Goal: Task Accomplishment & Management: Use online tool/utility

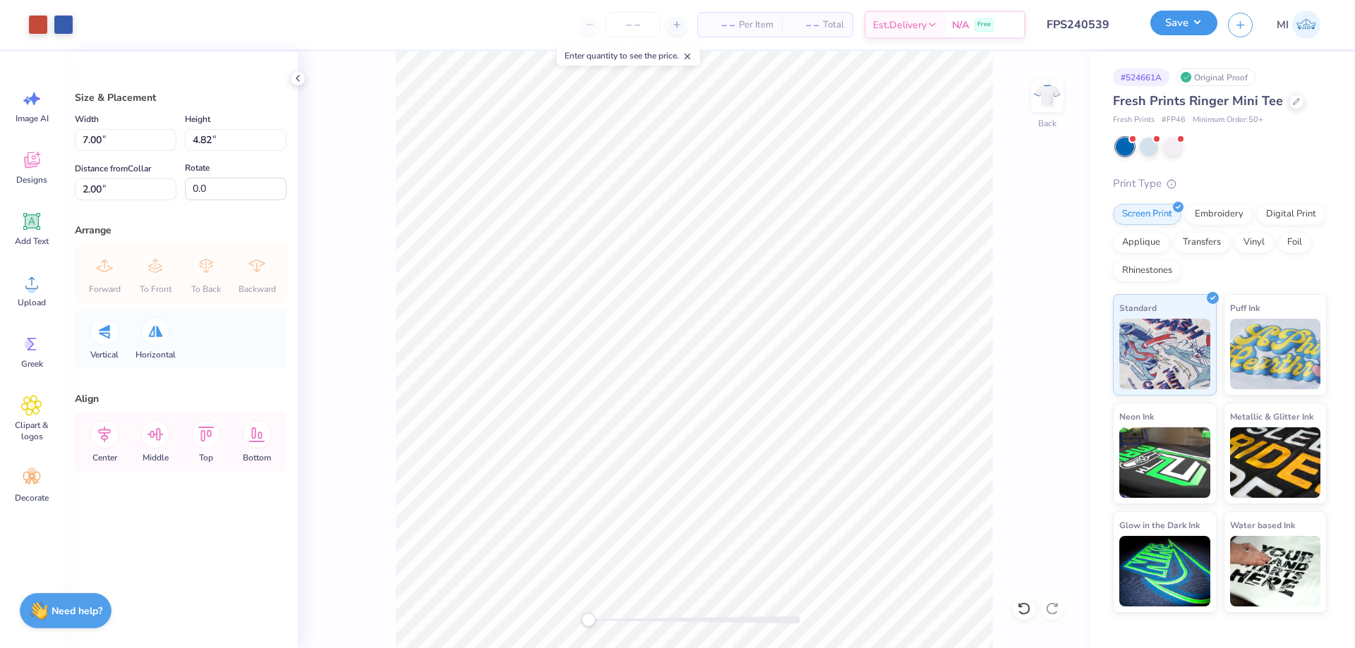
click at [1176, 25] on button "Save" at bounding box center [1183, 23] width 67 height 25
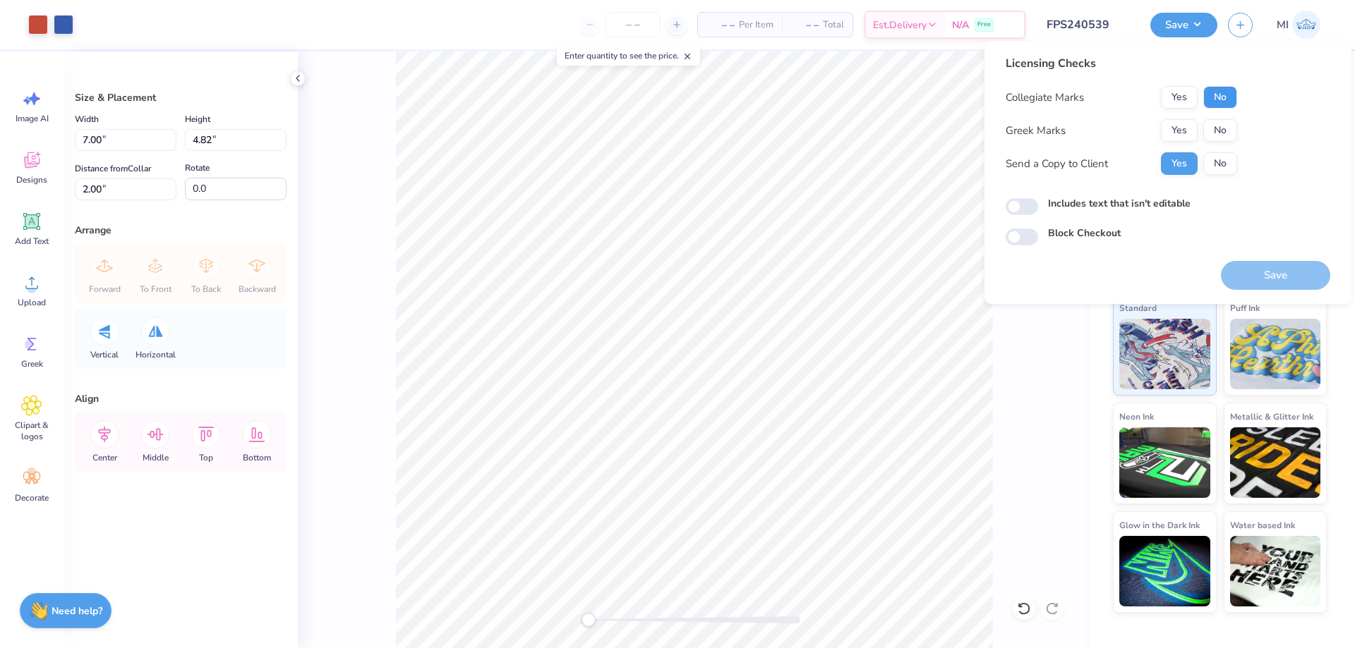
click at [1216, 99] on button "No" at bounding box center [1220, 97] width 34 height 23
click at [1178, 129] on button "Yes" at bounding box center [1179, 130] width 37 height 23
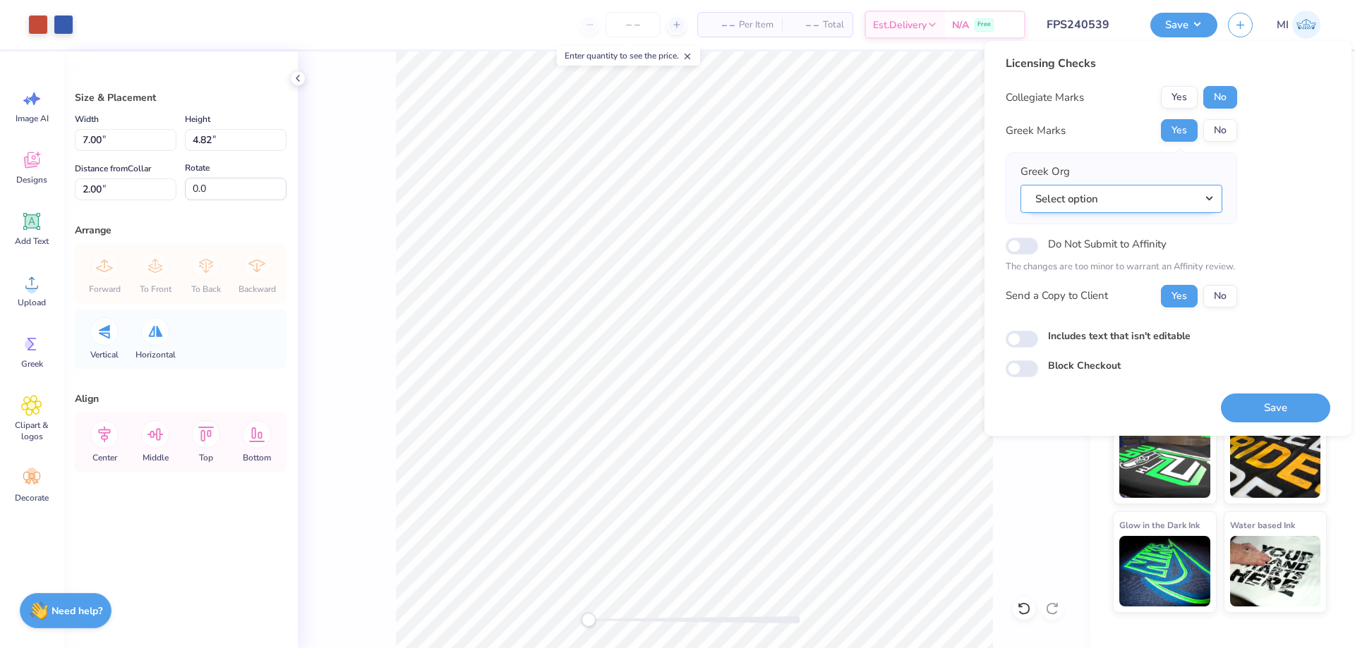
click at [1188, 211] on button "Select option" at bounding box center [1121, 199] width 202 height 29
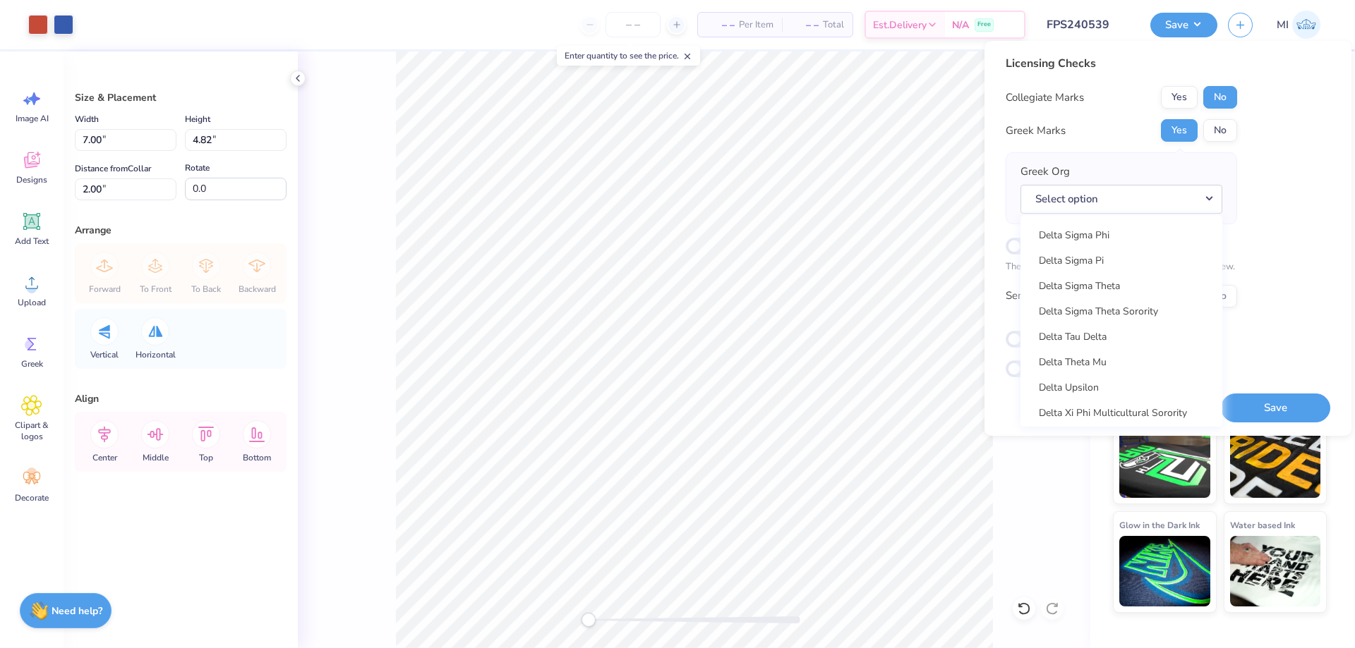
scroll to position [3726, 0]
click at [1100, 345] on link "Delta Zeta" at bounding box center [1121, 342] width 191 height 23
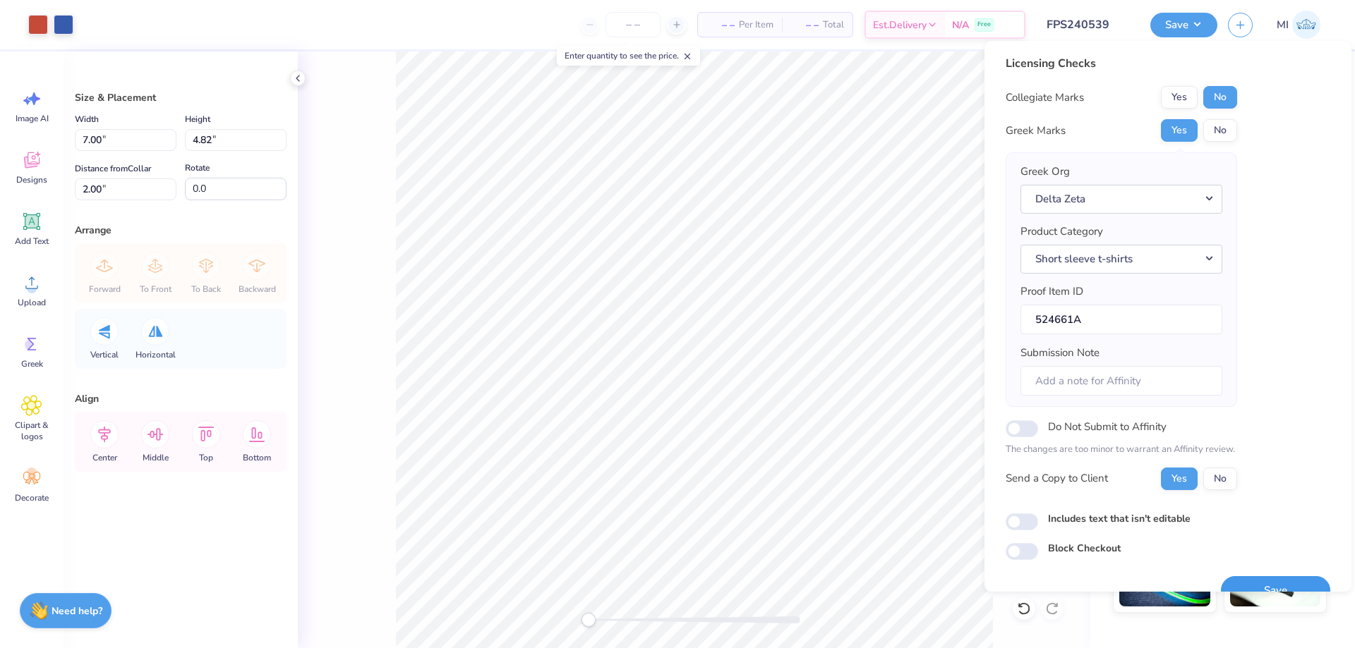
click at [1280, 582] on button "Save" at bounding box center [1275, 590] width 109 height 29
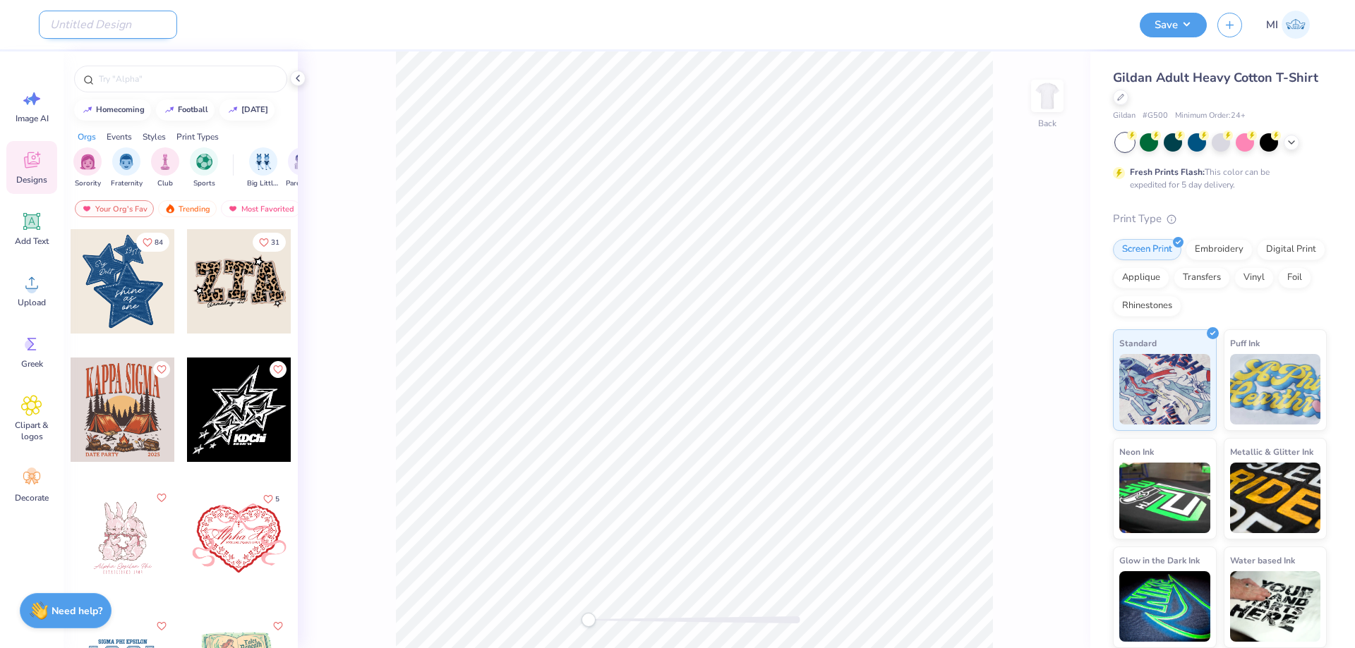
click at [129, 25] on input "Design Title" at bounding box center [108, 25] width 138 height 28
paste input "FPS240566"
type input "FPS240566"
click at [353, 31] on div "Design Title FPS240566" at bounding box center [584, 24] width 1090 height 49
click at [49, 287] on div "Upload" at bounding box center [31, 290] width 51 height 53
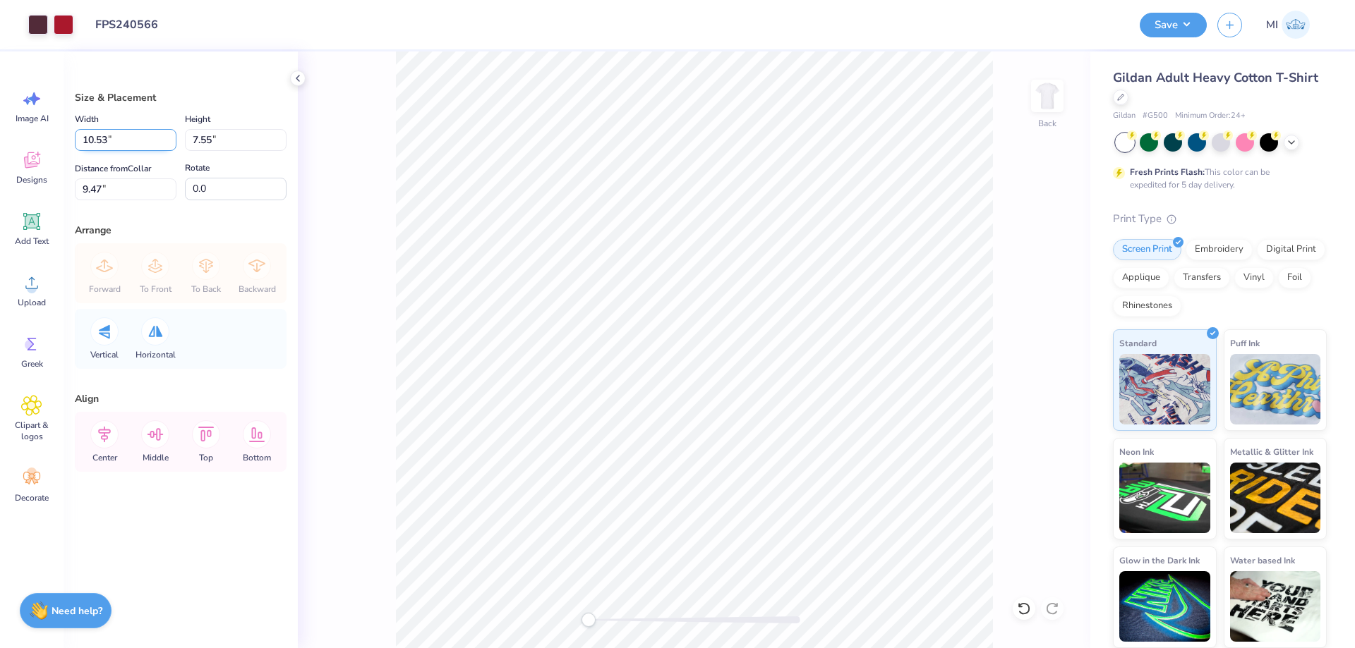
click at [129, 136] on input "10.53" at bounding box center [126, 140] width 102 height 22
type input "12.00"
type input "8.61"
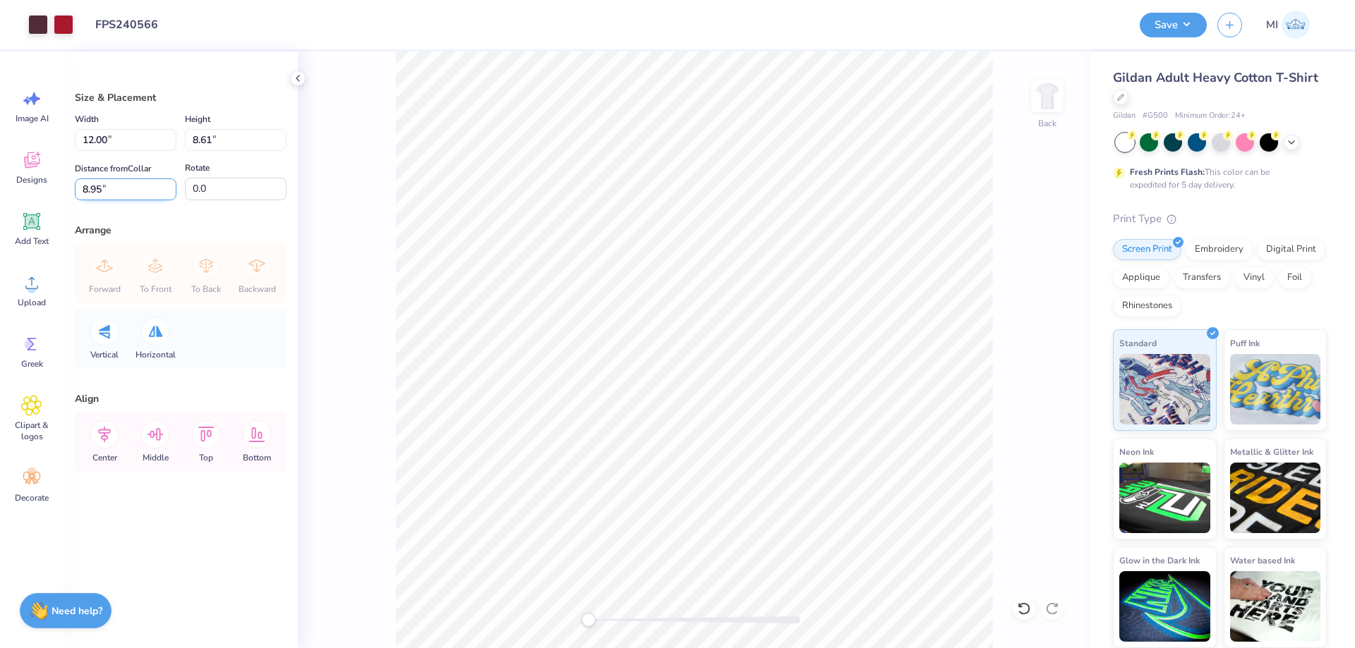
click at [135, 183] on input "8.95" at bounding box center [126, 190] width 102 height 22
click at [135, 183] on input "3" at bounding box center [126, 190] width 102 height 22
type input "3"
click at [1188, 13] on button "Save" at bounding box center [1173, 23] width 67 height 25
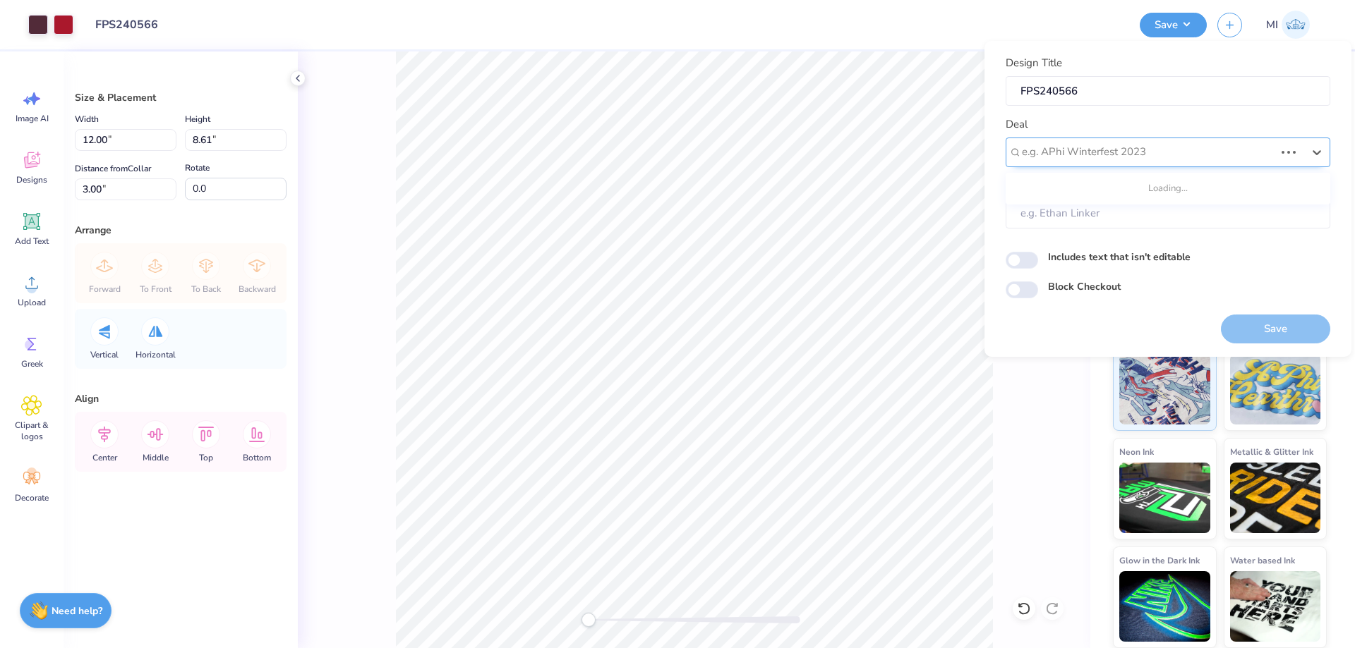
click at [1085, 143] on div "e.g. APhi Winterfest 2023" at bounding box center [1147, 152] width 255 height 22
click at [1130, 188] on div "Design Tool Gallery" at bounding box center [1167, 190] width 313 height 23
type input "dESIGN tOOL gALLERY"
type input "Design Tool Gallery User"
click at [1317, 344] on div "Design Title FPS240566 Deal Design Tool Gallery Client Design Tool Gallery User…" at bounding box center [1167, 199] width 367 height 316
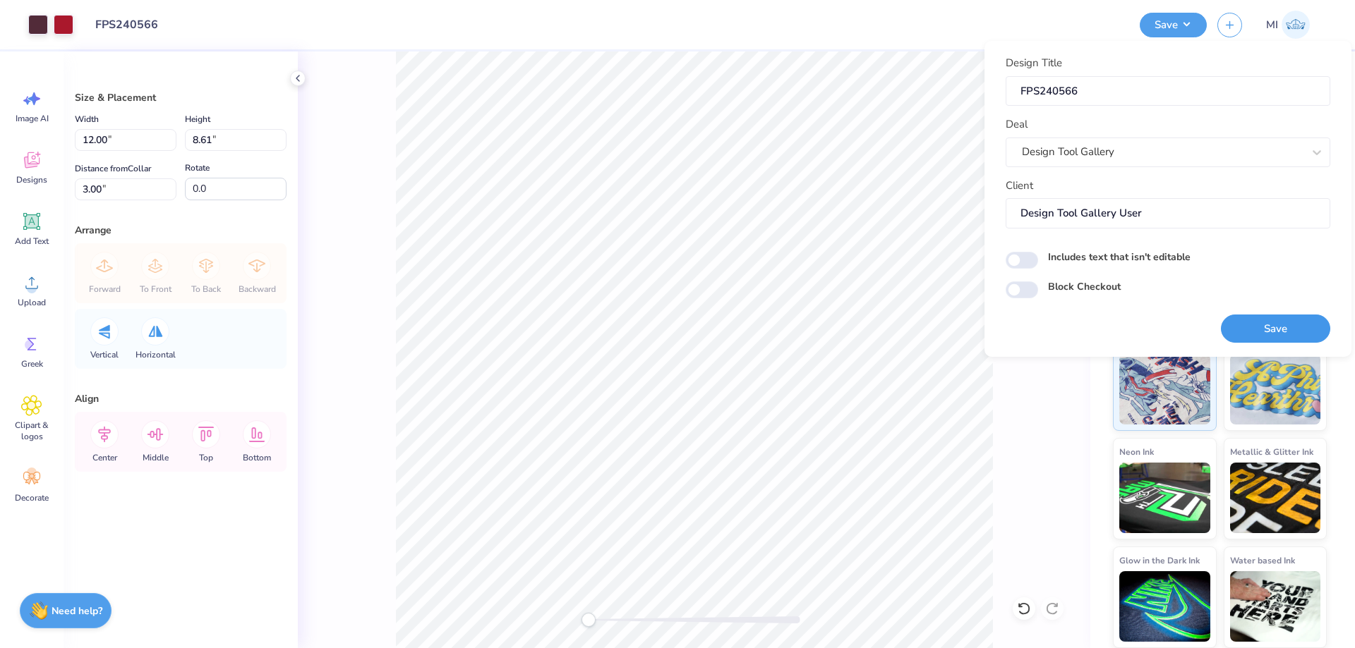
click at [1289, 329] on button "Save" at bounding box center [1275, 329] width 109 height 29
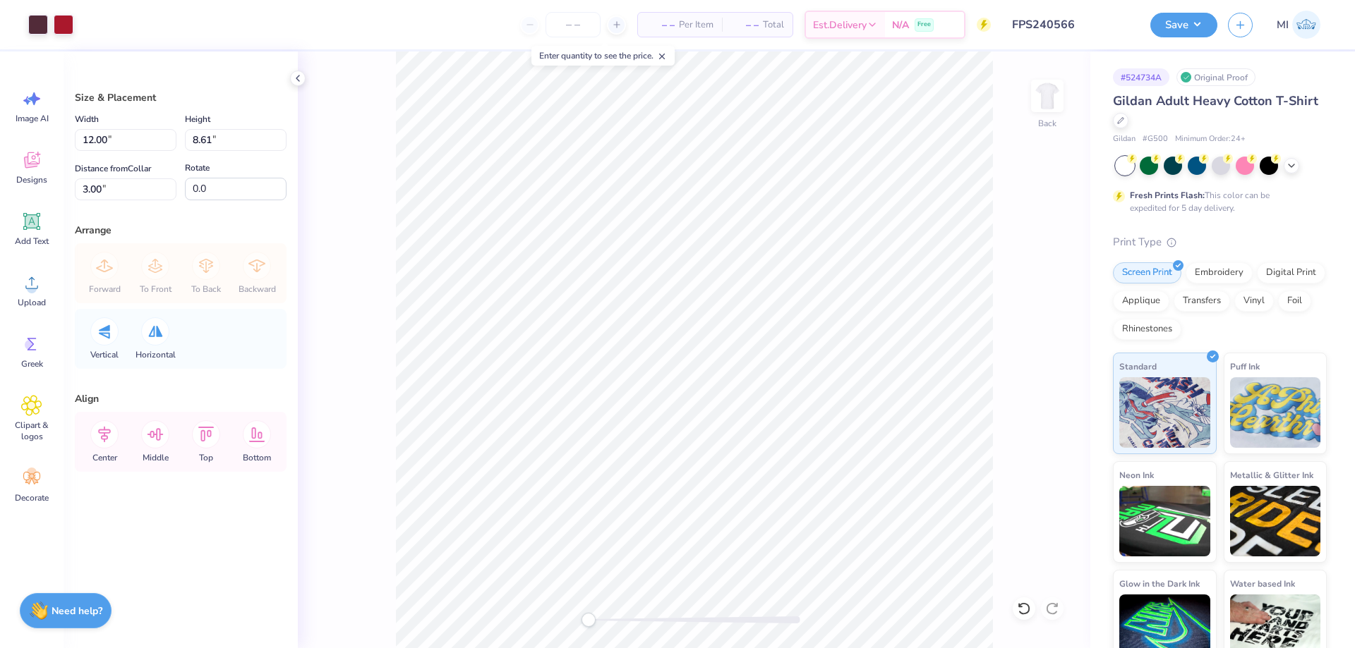
click at [1078, 20] on input "FPS240566" at bounding box center [1070, 25] width 138 height 28
click at [1077, 20] on input "FPS240566" at bounding box center [1070, 25] width 138 height 28
click at [1178, 30] on button "Save" at bounding box center [1183, 23] width 67 height 25
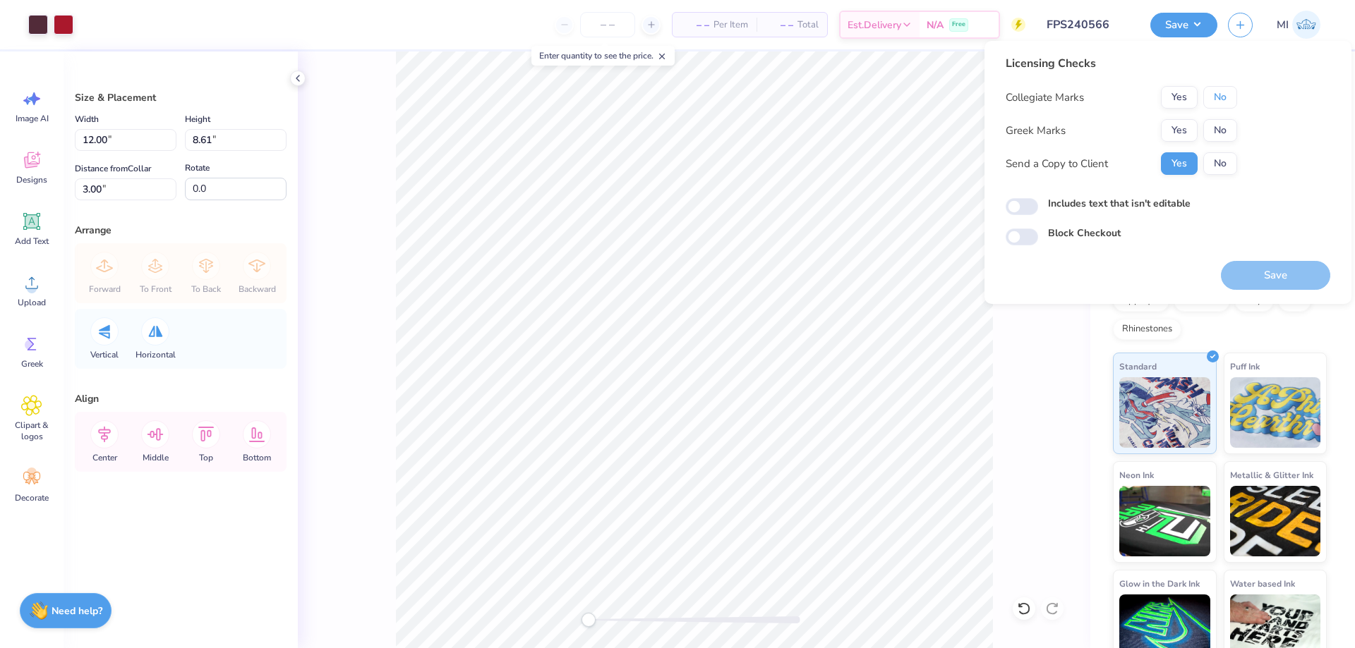
drag, startPoint x: 1228, startPoint y: 97, endPoint x: 1205, endPoint y: 110, distance: 26.5
click at [1226, 98] on button "No" at bounding box center [1220, 97] width 34 height 23
click at [1171, 128] on button "Yes" at bounding box center [1179, 130] width 37 height 23
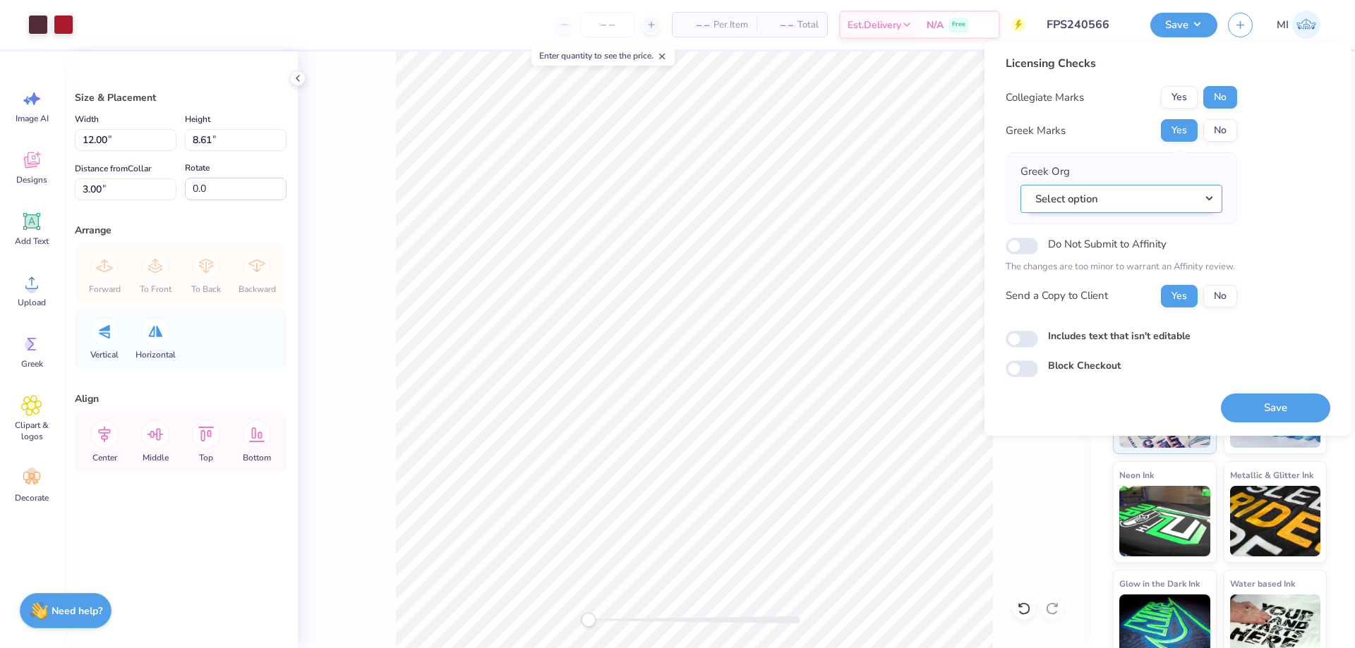
click at [1206, 201] on button "Select option" at bounding box center [1121, 199] width 202 height 29
click at [1135, 349] on link "Alpha Epsilon Pi" at bounding box center [1121, 350] width 191 height 23
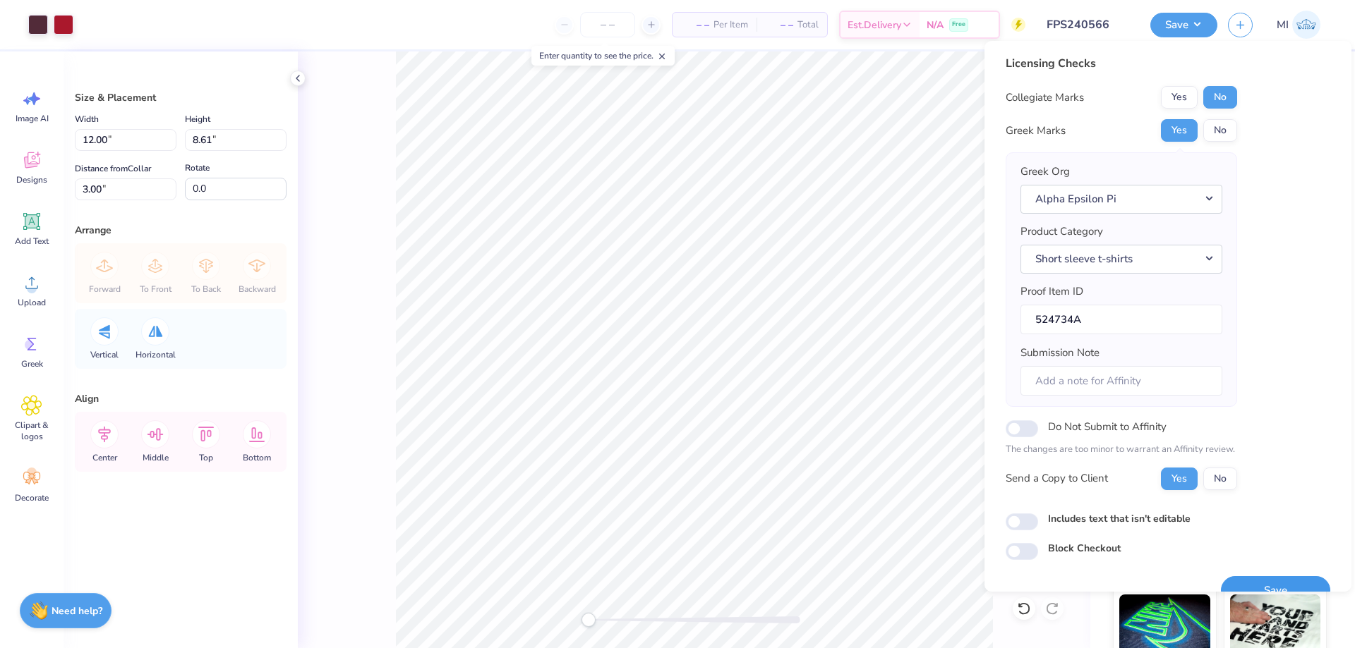
click at [1255, 579] on button "Save" at bounding box center [1275, 590] width 109 height 29
click at [1087, 20] on input "FPS240566" at bounding box center [1070, 25] width 138 height 28
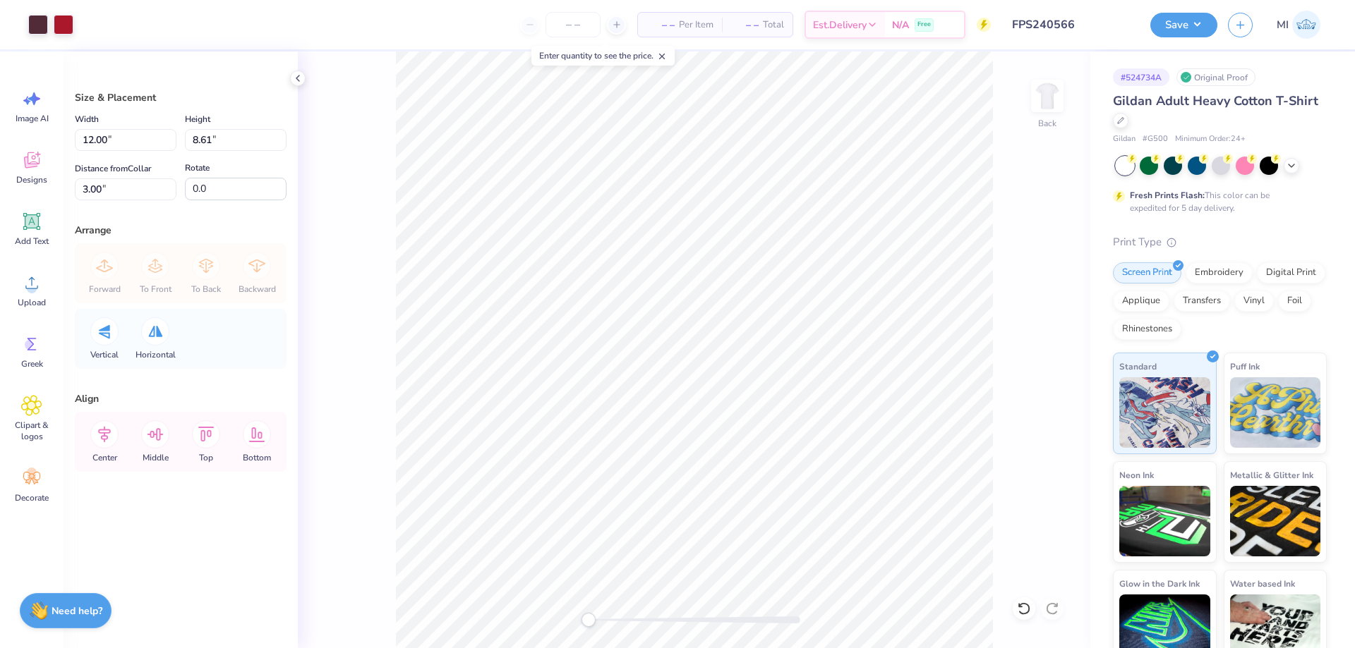
click at [1087, 20] on input "FPS240566" at bounding box center [1070, 25] width 138 height 28
click at [1040, 20] on input "FPS240566" at bounding box center [1070, 25] width 138 height 28
click at [1045, 23] on input "FPS240566" at bounding box center [1070, 25] width 138 height 28
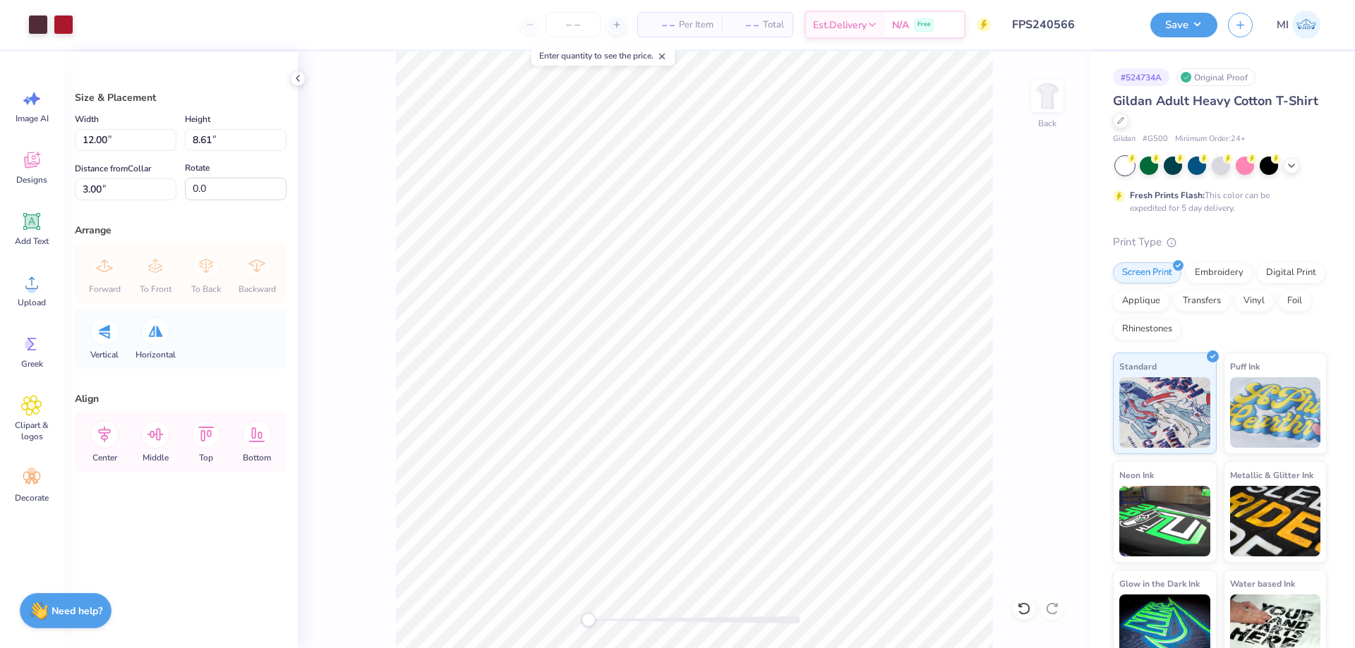
click at [1045, 23] on input "FPS240566" at bounding box center [1070, 25] width 138 height 28
click at [1168, 26] on button "Save" at bounding box center [1183, 25] width 67 height 25
